Goal: Information Seeking & Learning: Learn about a topic

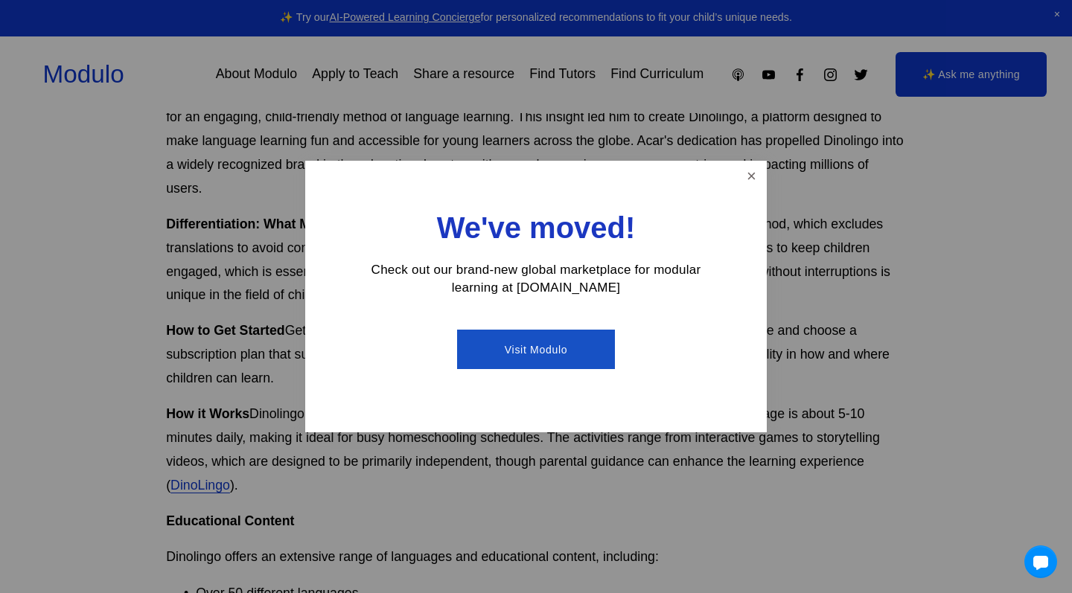
scroll to position [701, 0]
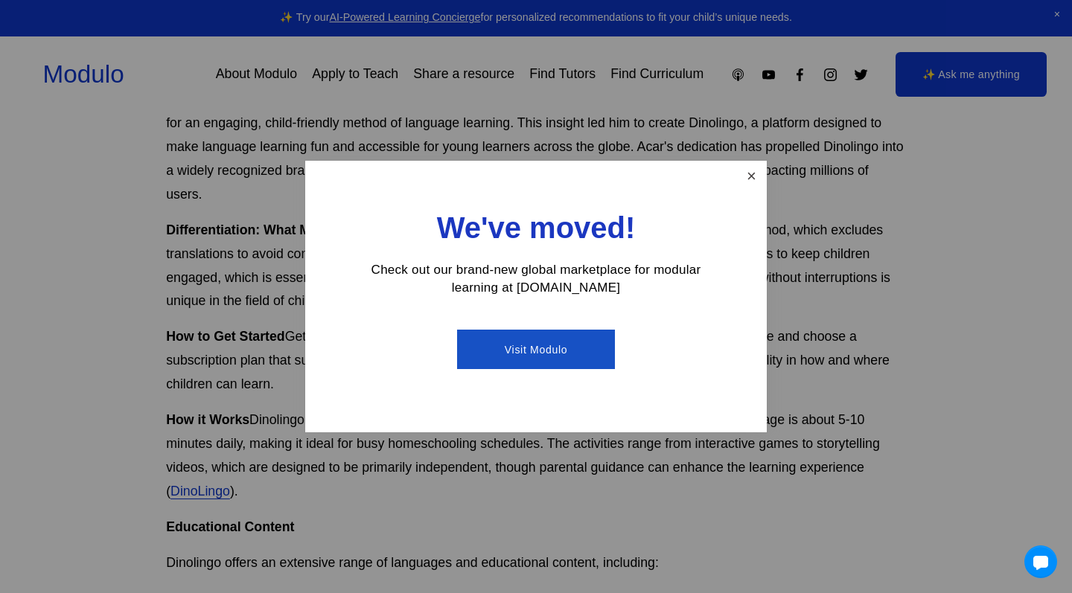
click at [751, 180] on link "Close" at bounding box center [752, 176] width 26 height 26
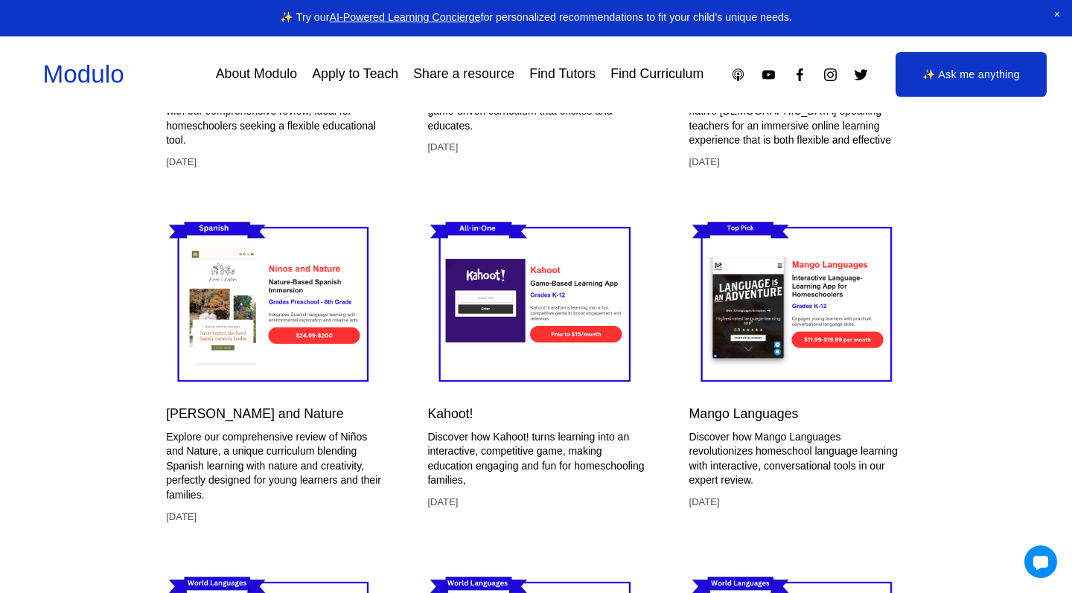
scroll to position [4488, 0]
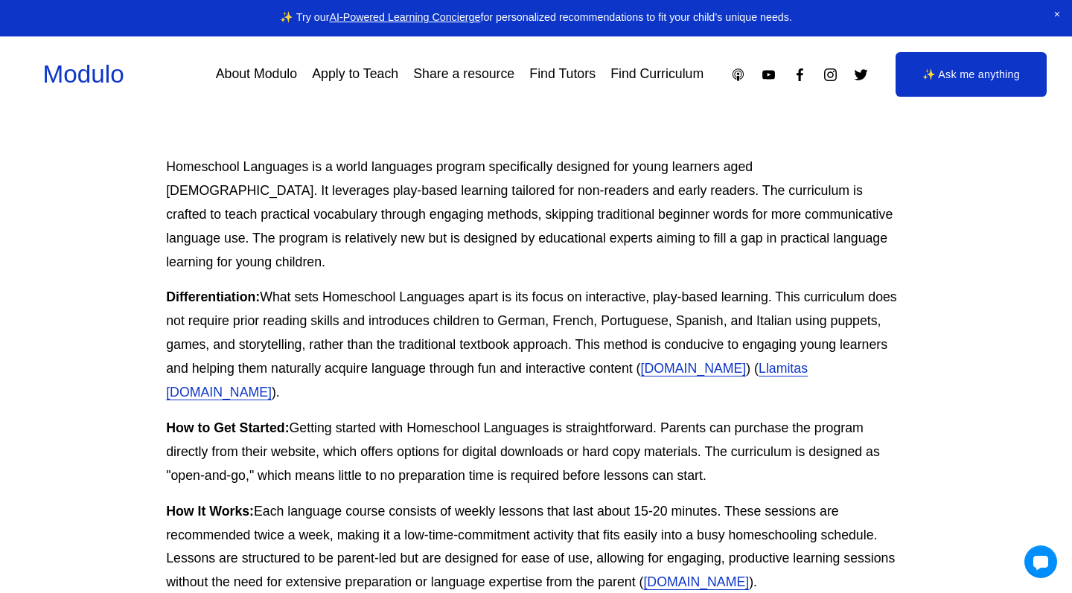
scroll to position [564, 0]
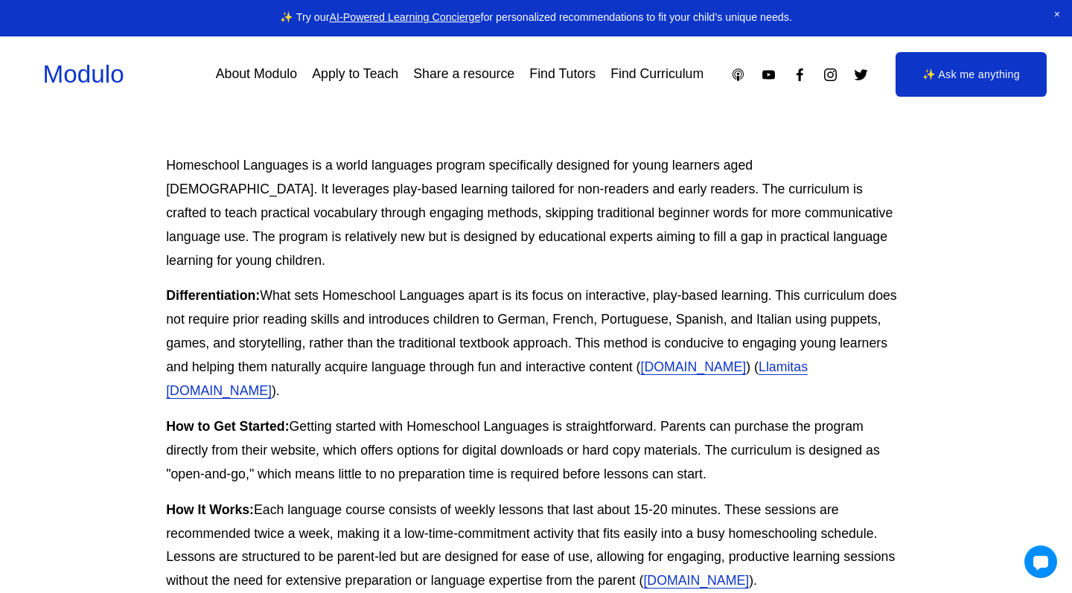
click at [654, 360] on link "Homeschool.com" at bounding box center [694, 367] width 106 height 15
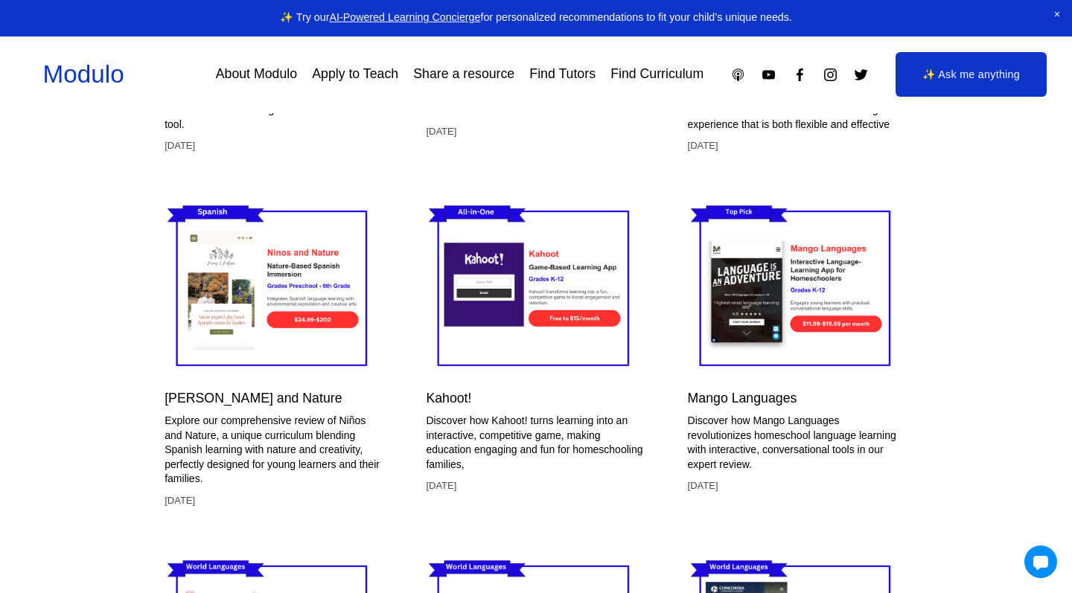
scroll to position [2426, 1]
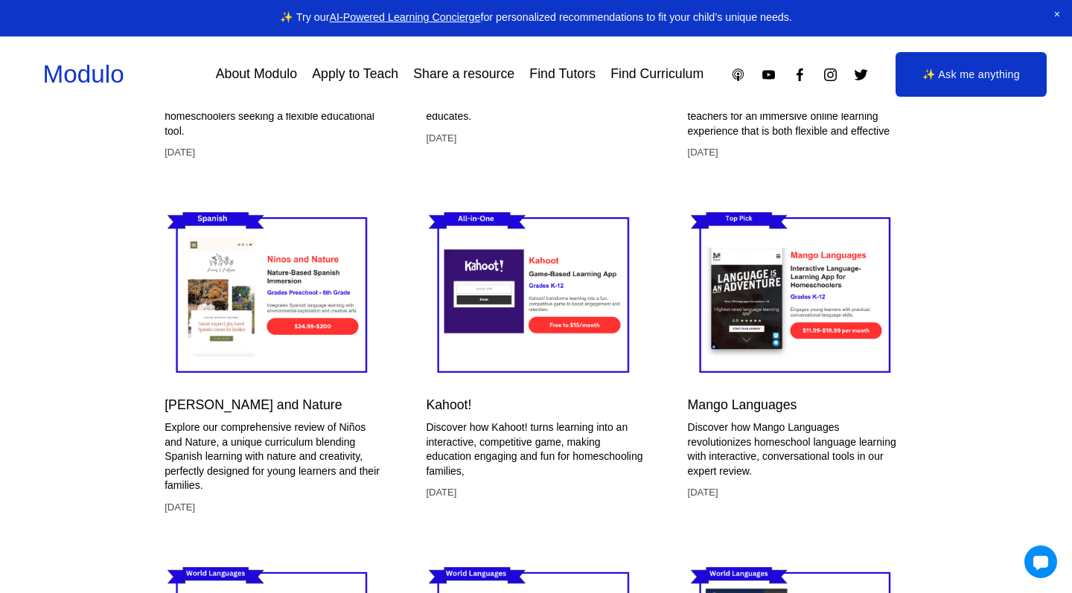
click at [763, 398] on link "Mango Languages" at bounding box center [742, 405] width 109 height 15
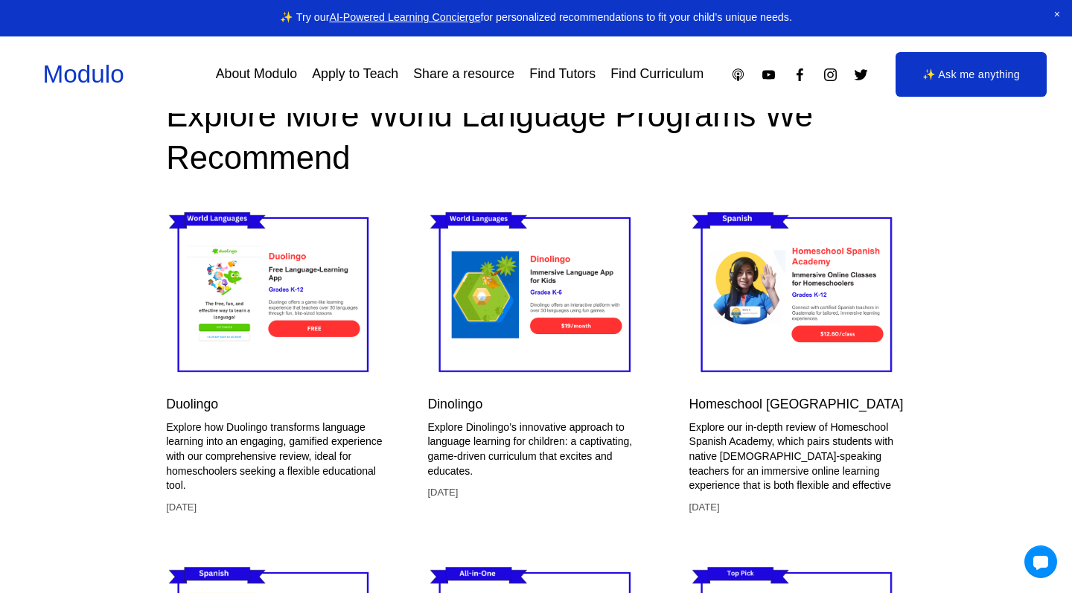
scroll to position [2415, 0]
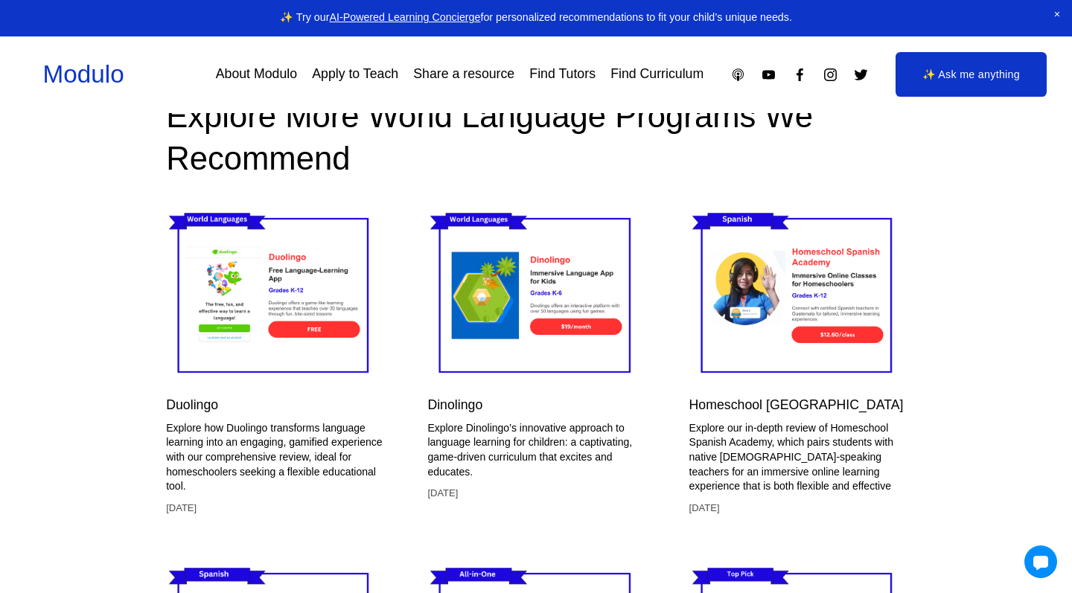
click at [321, 226] on img at bounding box center [274, 296] width 217 height 182
click at [464, 304] on img at bounding box center [535, 296] width 217 height 182
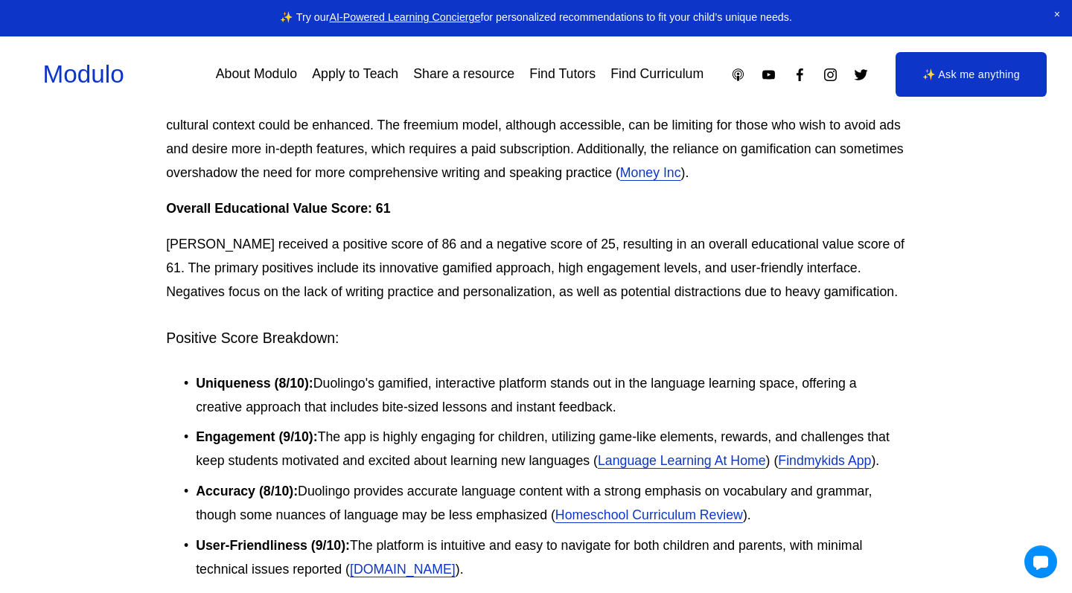
scroll to position [1936, 0]
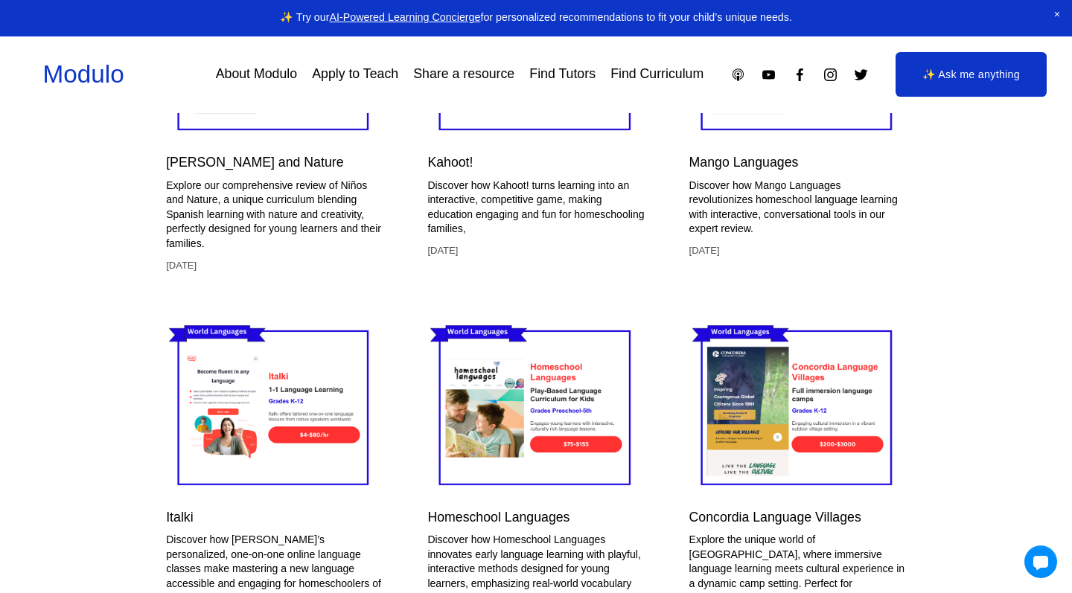
scroll to position [4726, 0]
